Goal: Check status: Check status

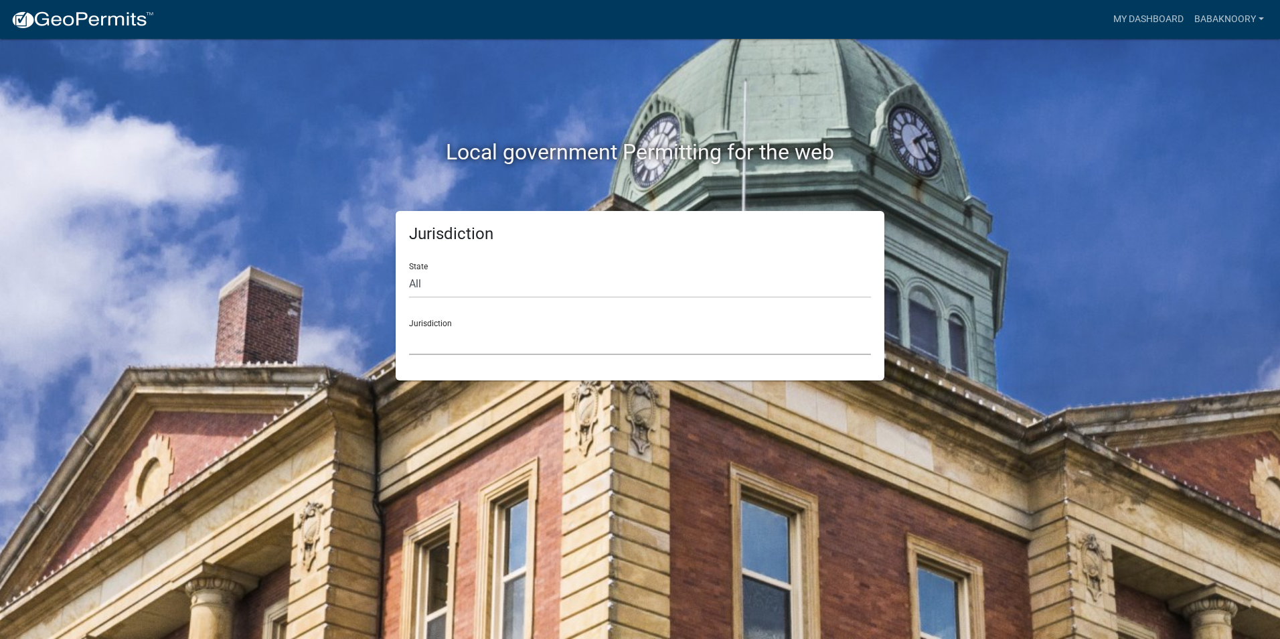
click at [501, 337] on select "[GEOGRAPHIC_DATA], [US_STATE] [GEOGRAPHIC_DATA], [US_STATE][PERSON_NAME][GEOGRA…" at bounding box center [640, 340] width 462 height 27
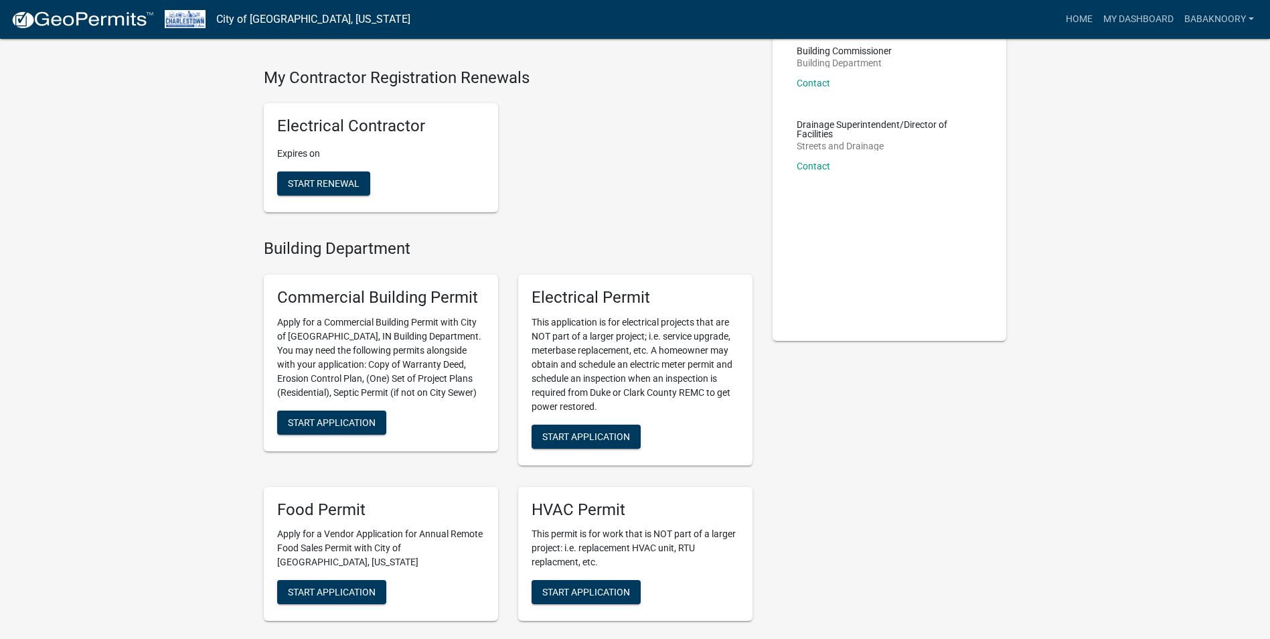
scroll to position [134, 0]
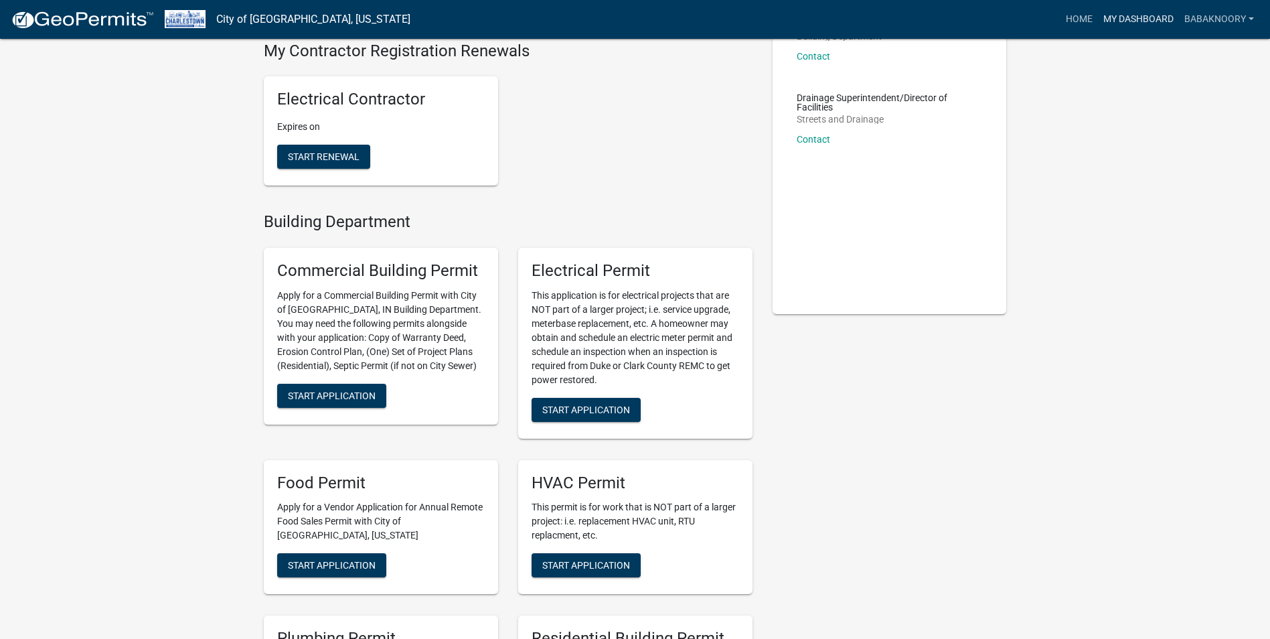
click at [1158, 25] on link "My Dashboard" at bounding box center [1138, 19] width 81 height 25
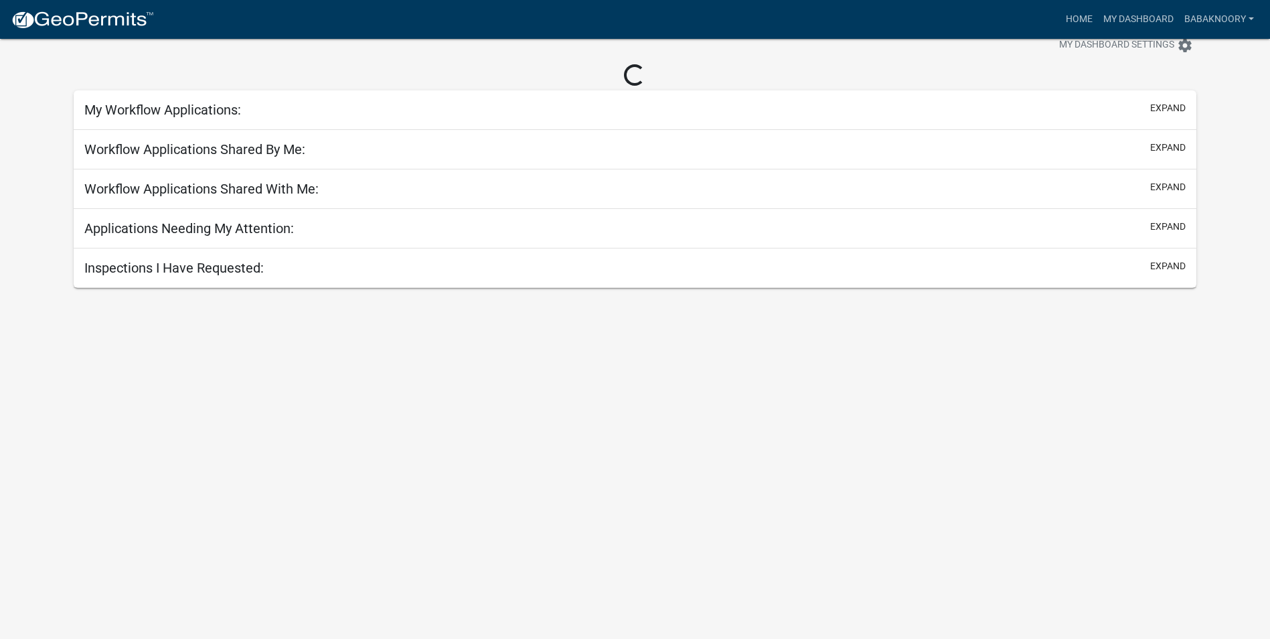
scroll to position [39, 0]
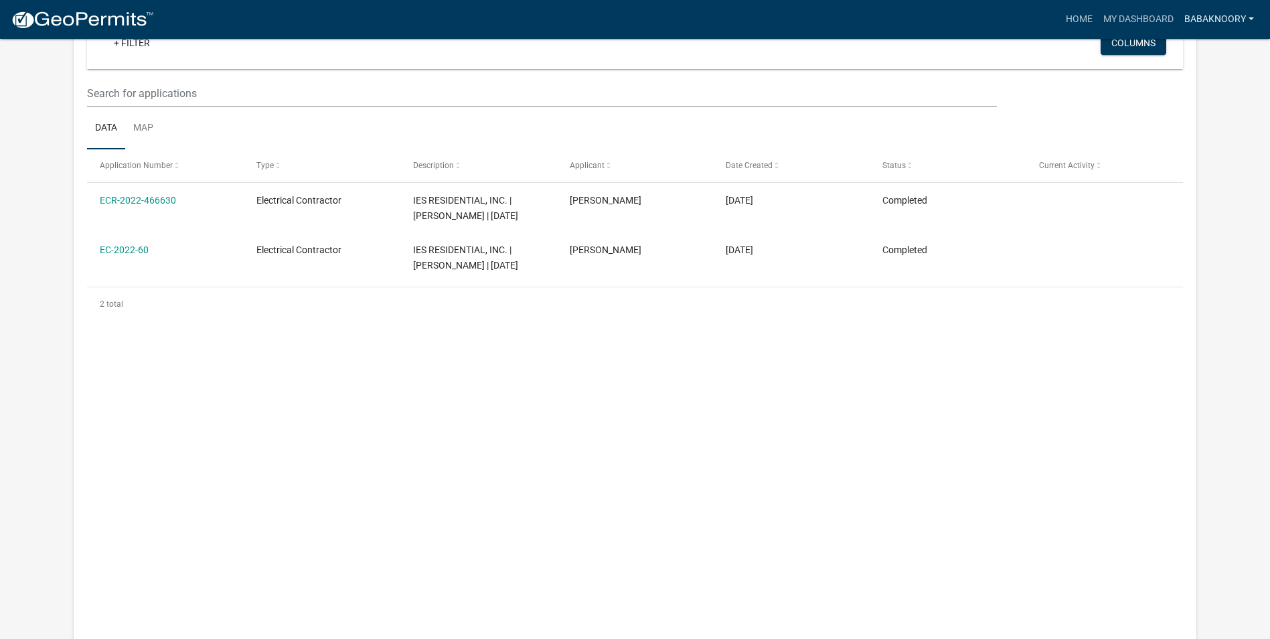
scroll to position [39, 0]
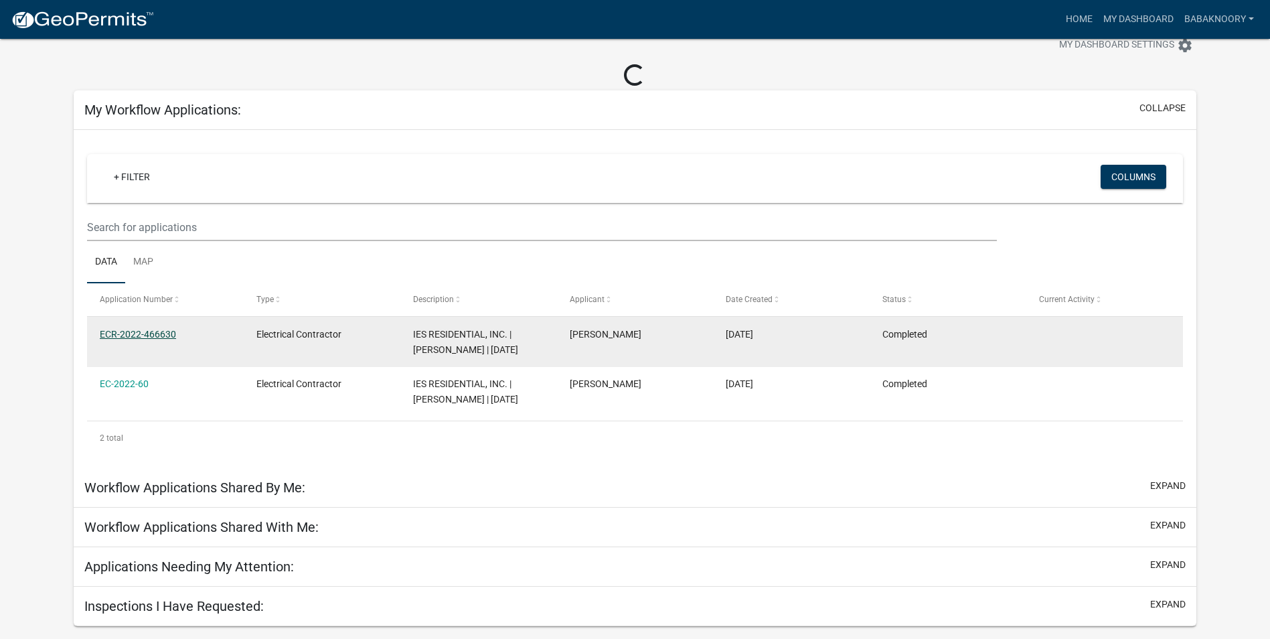
click at [132, 338] on link "ECR-2022-466630" at bounding box center [138, 334] width 76 height 11
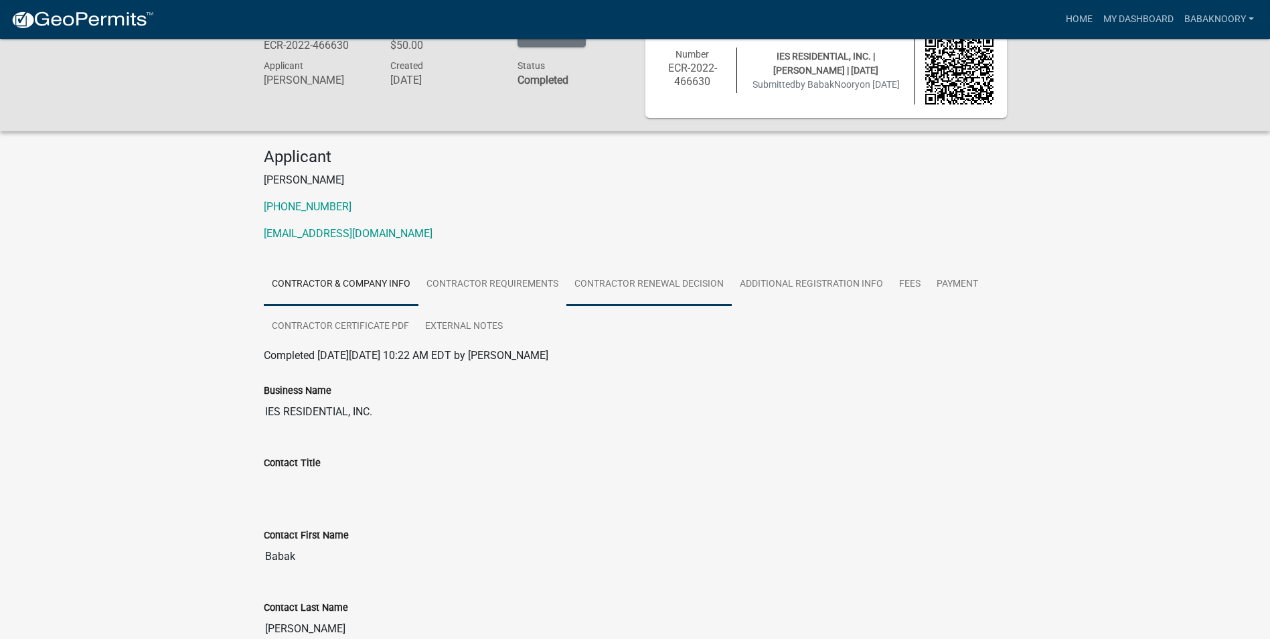
scroll to position [25, 0]
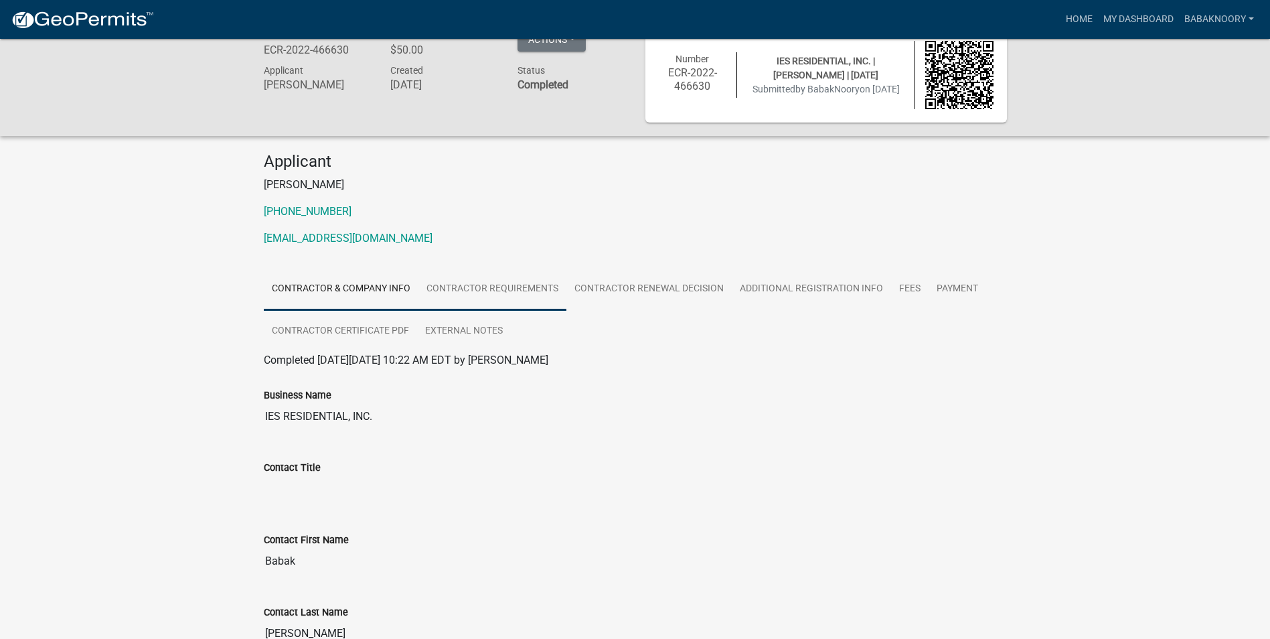
click at [469, 286] on link "Contractor Requirements" at bounding box center [492, 289] width 148 height 43
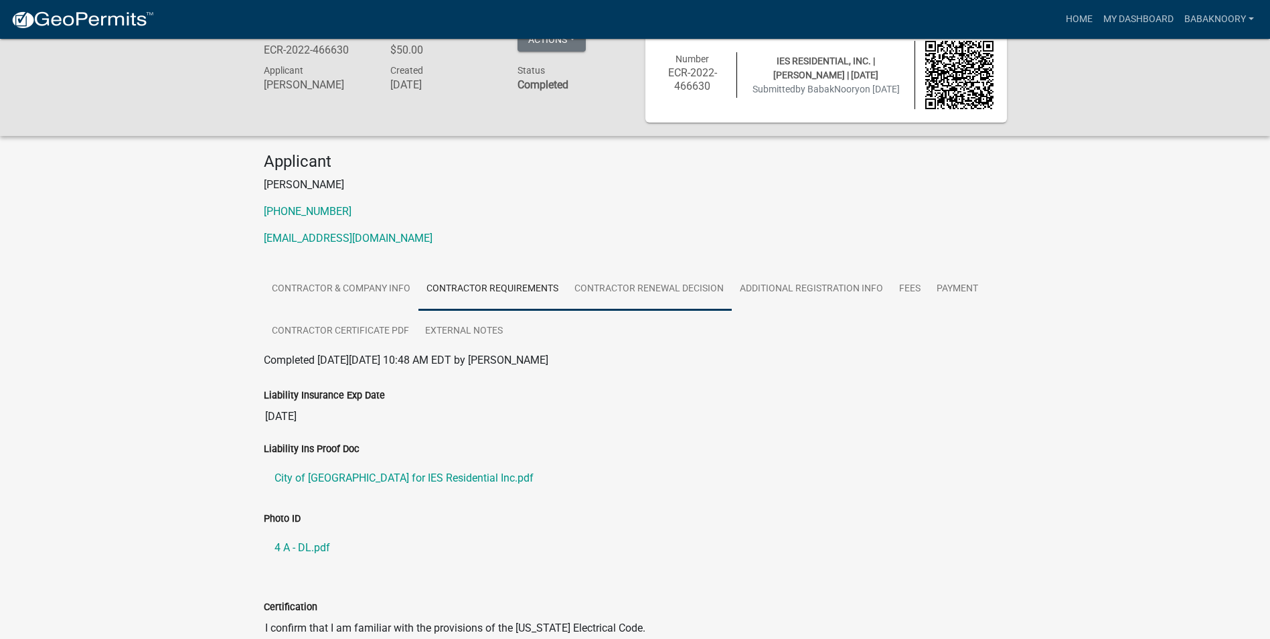
click at [646, 283] on link "Contractor Renewal Decision" at bounding box center [648, 289] width 165 height 43
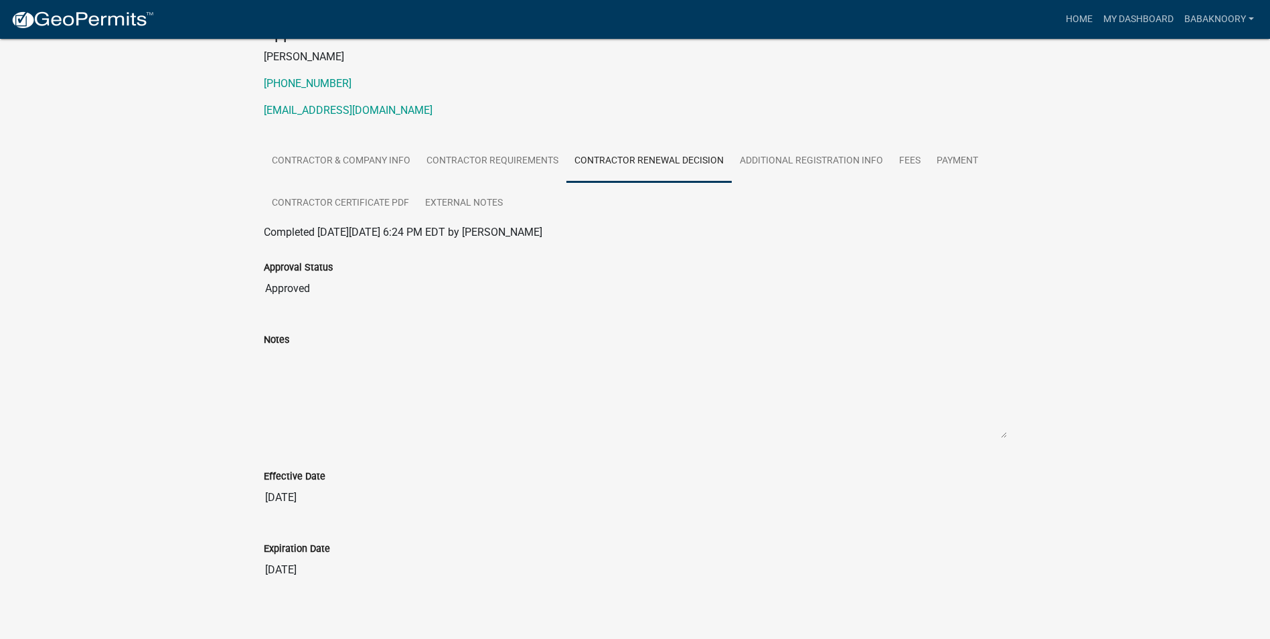
scroll to position [164, 0]
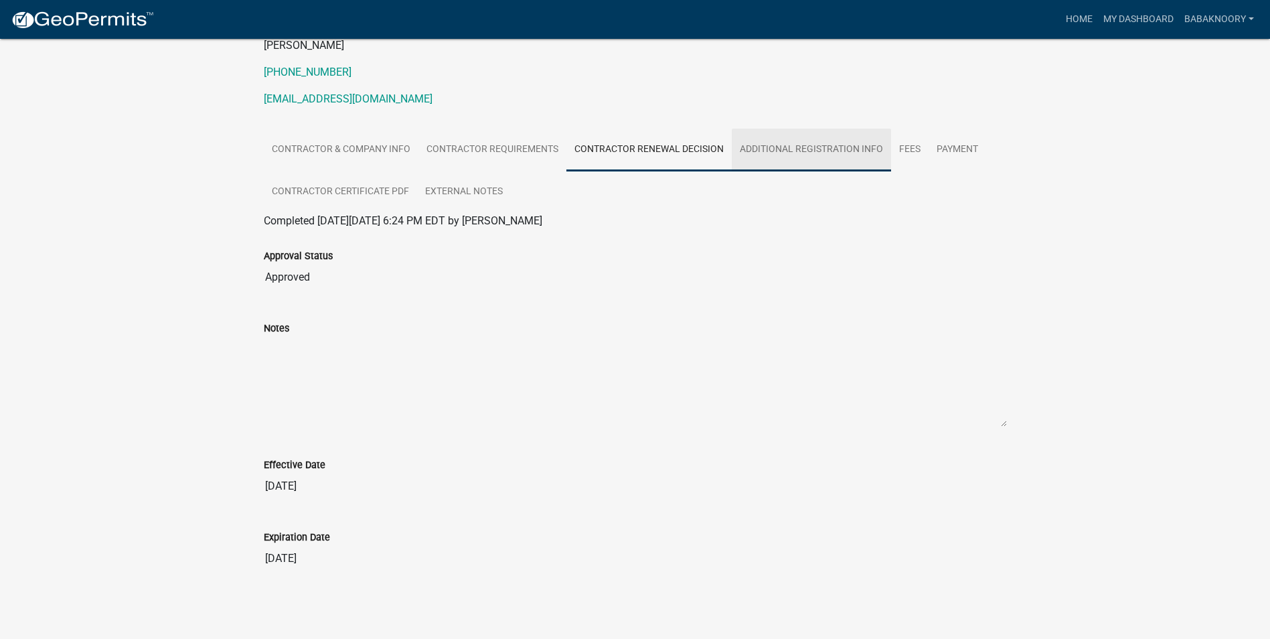
click at [796, 156] on link "Additional Registration Info" at bounding box center [811, 150] width 159 height 43
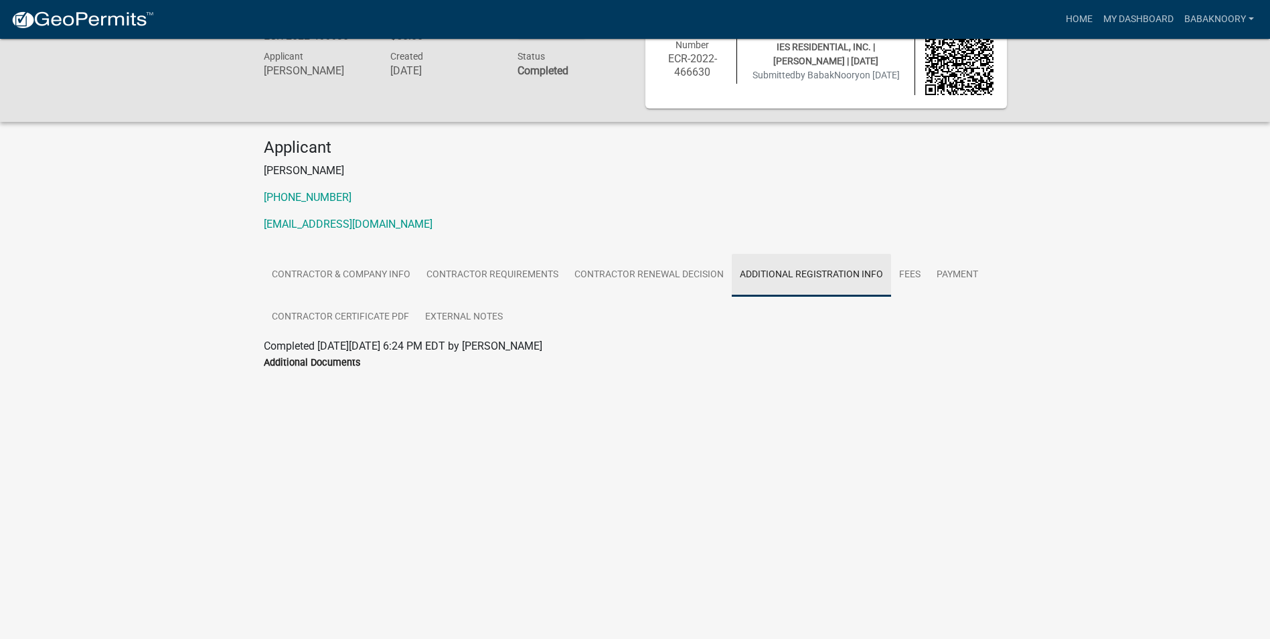
scroll to position [39, 0]
click at [909, 272] on link "Fees" at bounding box center [909, 275] width 37 height 43
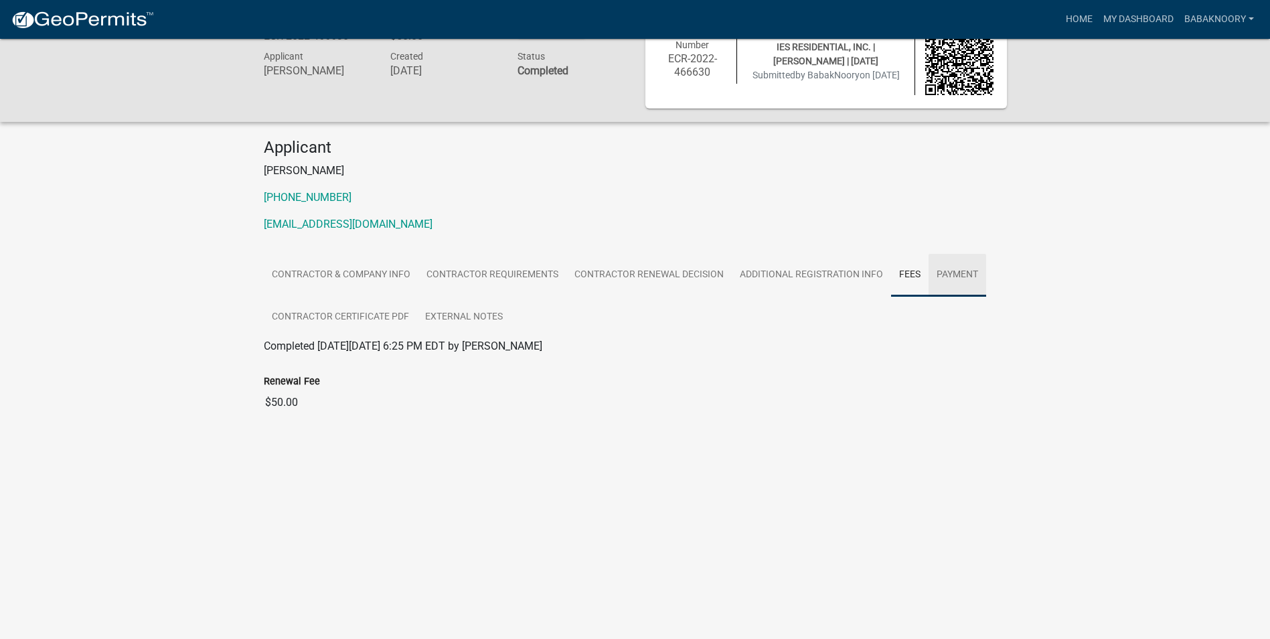
click at [945, 272] on link "Payment" at bounding box center [958, 275] width 58 height 43
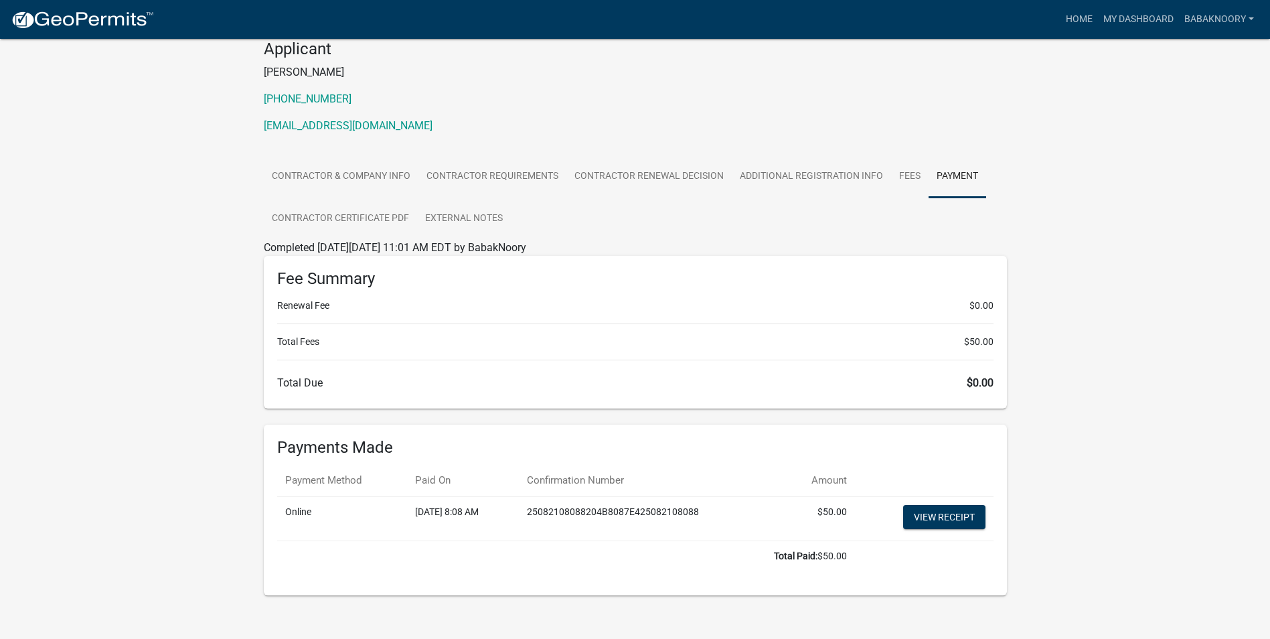
scroll to position [150, 0]
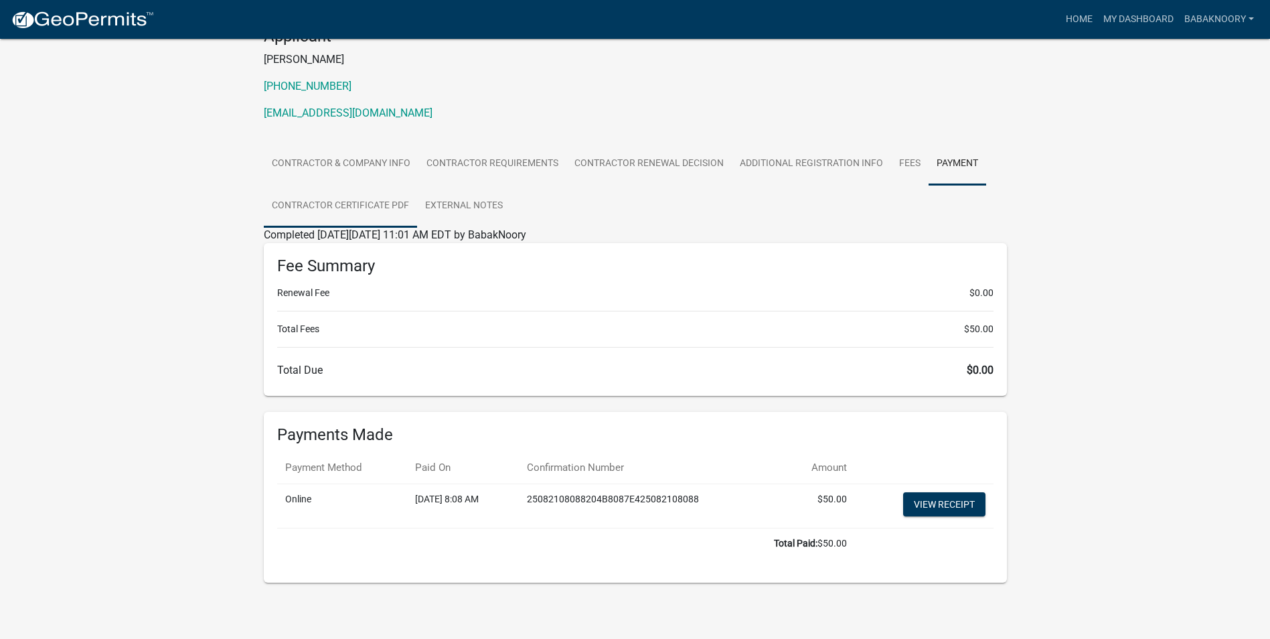
click at [304, 185] on link "Contractor Certificate PDF" at bounding box center [340, 206] width 153 height 43
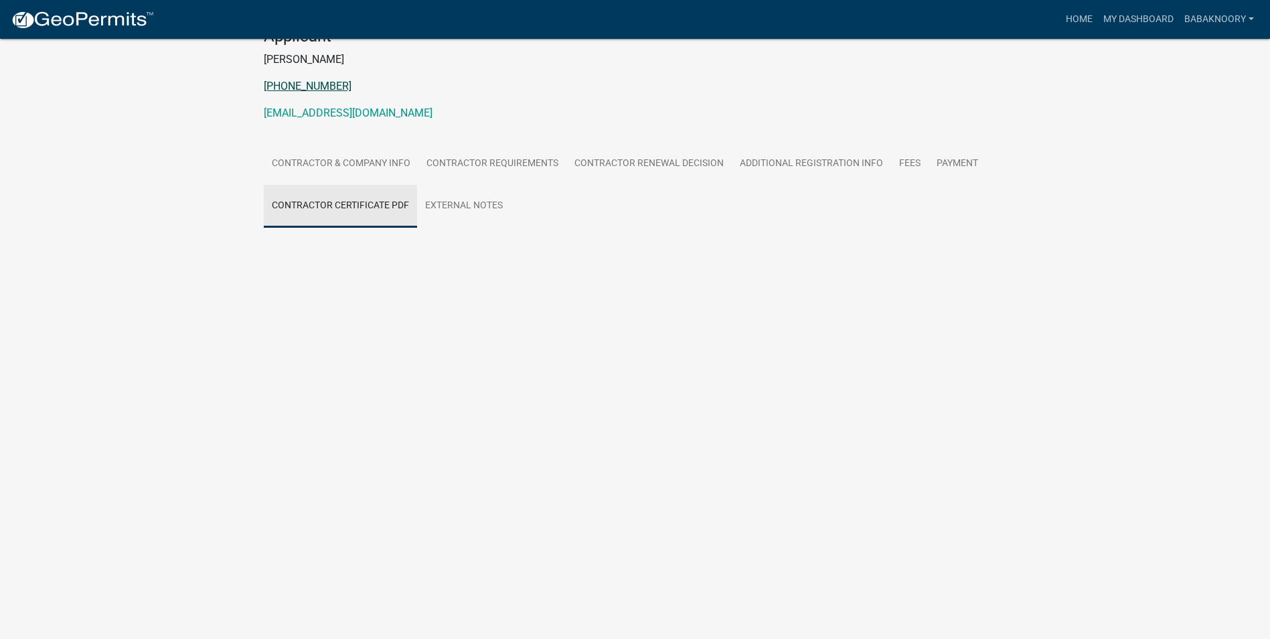
scroll to position [39, 0]
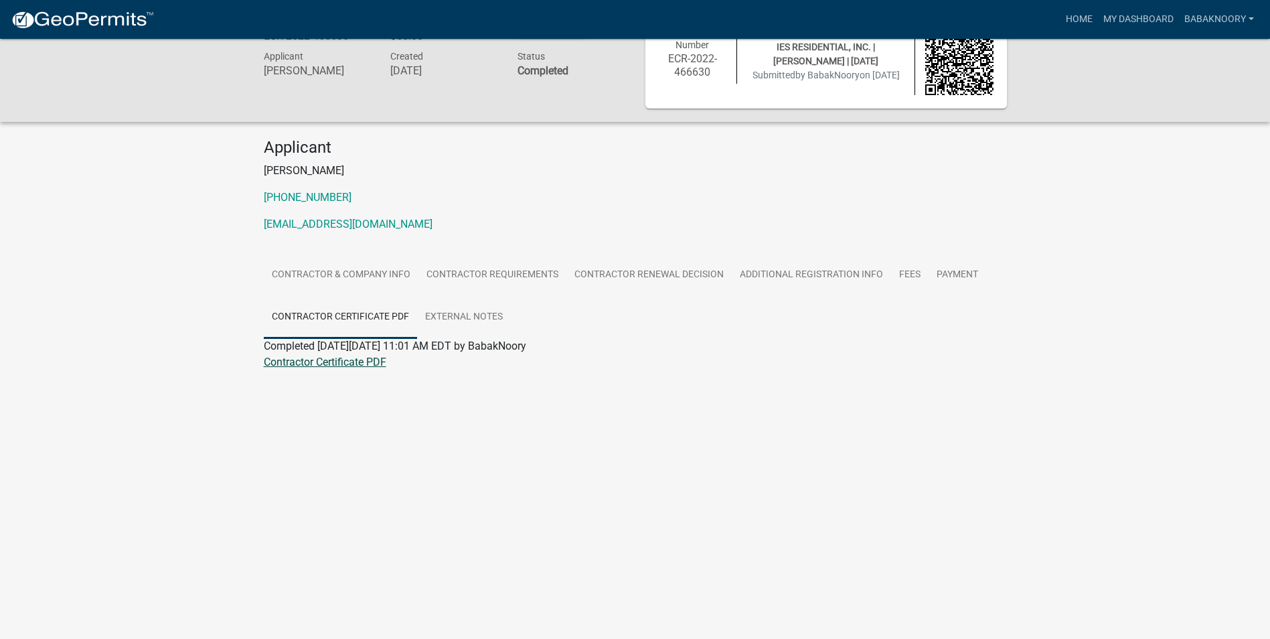
click at [307, 366] on link "Contractor Certificate PDF" at bounding box center [325, 362] width 123 height 13
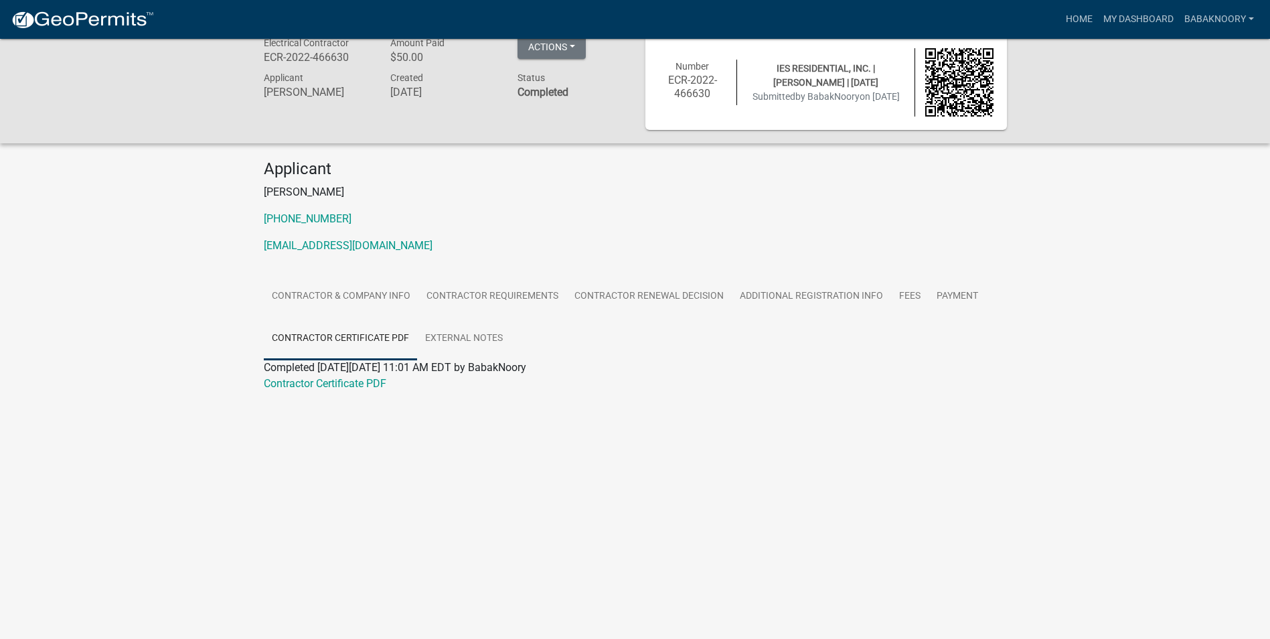
scroll to position [0, 0]
